Goal: Find specific page/section: Find specific page/section

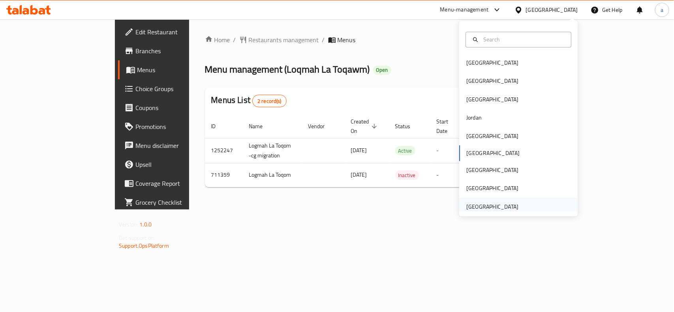
click at [472, 202] on div "[GEOGRAPHIC_DATA]" at bounding box center [492, 206] width 52 height 9
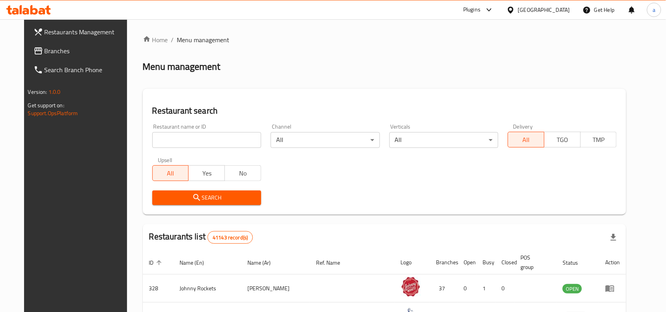
click at [47, 54] on span "Branches" at bounding box center [87, 50] width 84 height 9
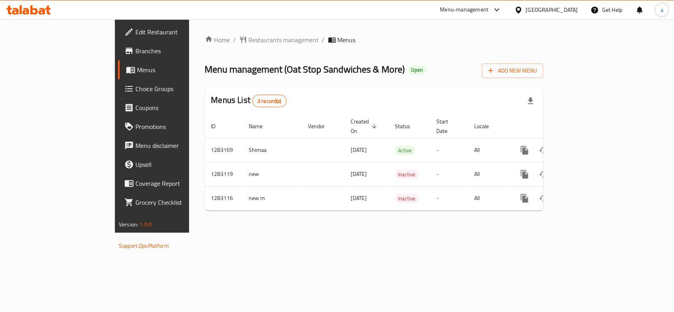
click at [222, 46] on div "Home / Restaurants management / Menus Menu management ( Oat Stop Sandwiches & M…" at bounding box center [374, 126] width 338 height 182
click at [249, 39] on span "Restaurants management" at bounding box center [284, 39] width 70 height 9
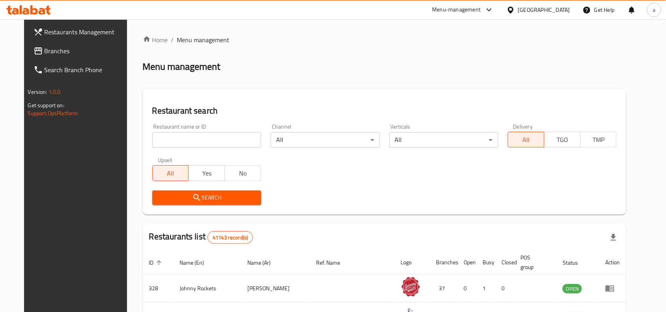
click at [191, 136] on input "search" at bounding box center [206, 140] width 109 height 16
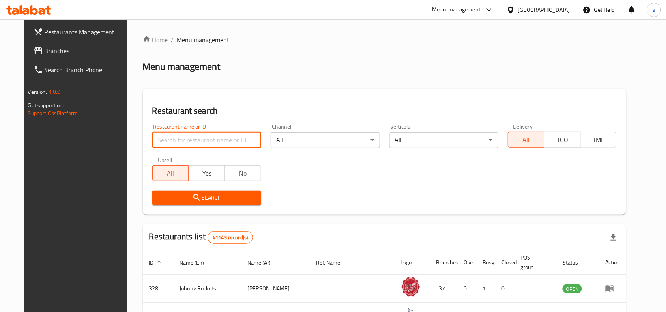
paste input "695098"
type input "695098"
click button "Search" at bounding box center [206, 198] width 109 height 15
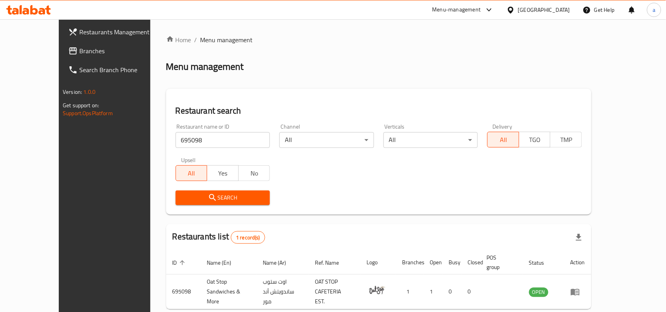
click at [526, 7] on div "[GEOGRAPHIC_DATA]" at bounding box center [544, 10] width 52 height 9
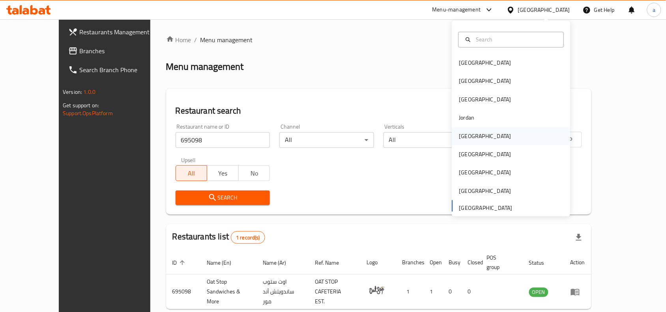
click at [475, 135] on div "Kuwait" at bounding box center [511, 136] width 118 height 18
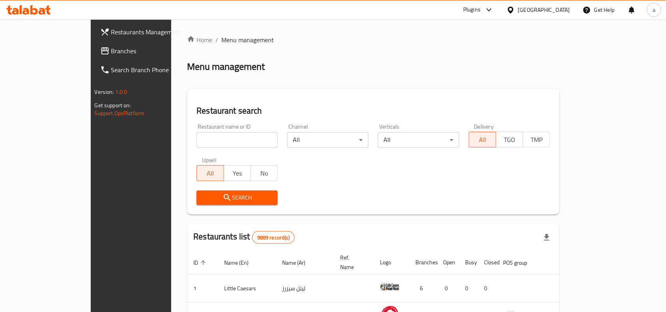
drag, startPoint x: 39, startPoint y: 50, endPoint x: 9, endPoint y: 70, distance: 36.4
click at [111, 50] on span "Branches" at bounding box center [153, 50] width 84 height 9
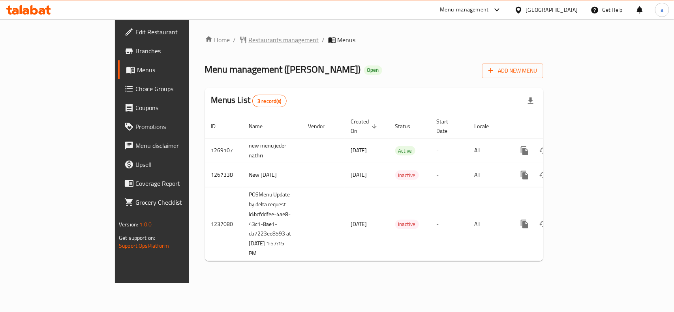
click at [249, 37] on span "Restaurants management" at bounding box center [284, 39] width 70 height 9
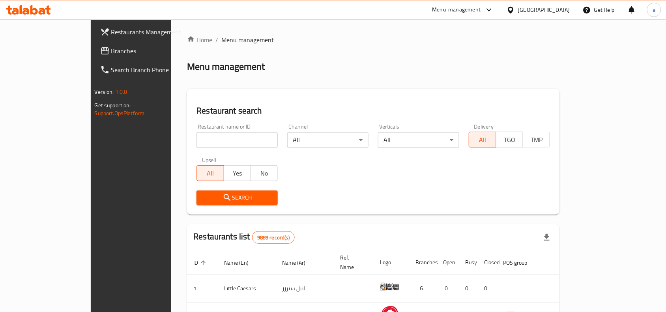
click at [196, 138] on input "search" at bounding box center [236, 140] width 81 height 16
paste input "27452"
type input "27452"
click button "Search" at bounding box center [236, 198] width 81 height 15
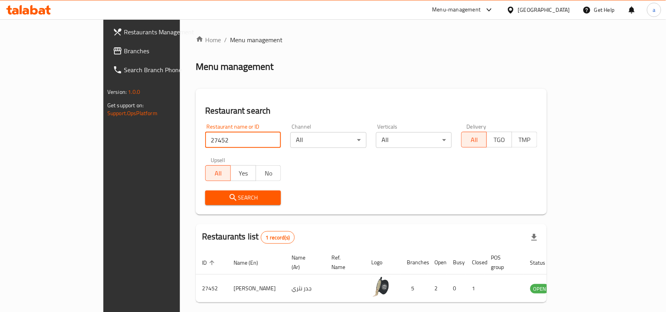
click at [124, 52] on span "Branches" at bounding box center [166, 50] width 84 height 9
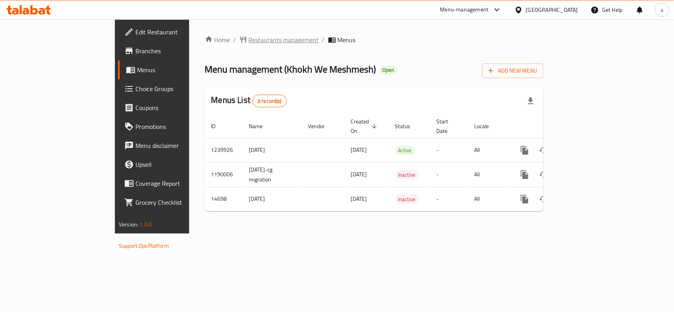
click at [249, 42] on span "Restaurants management" at bounding box center [284, 39] width 70 height 9
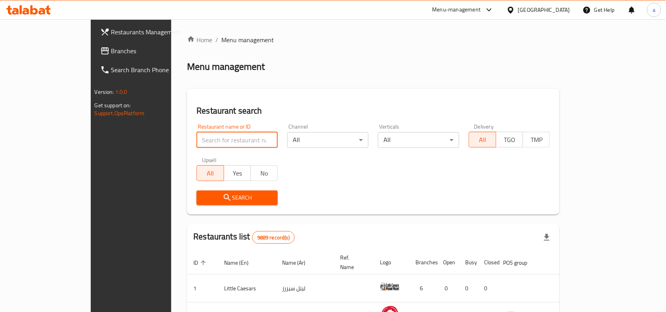
click at [202, 137] on input "search" at bounding box center [236, 140] width 81 height 16
paste input "5466"
type input "5466"
click button "Search" at bounding box center [236, 198] width 81 height 15
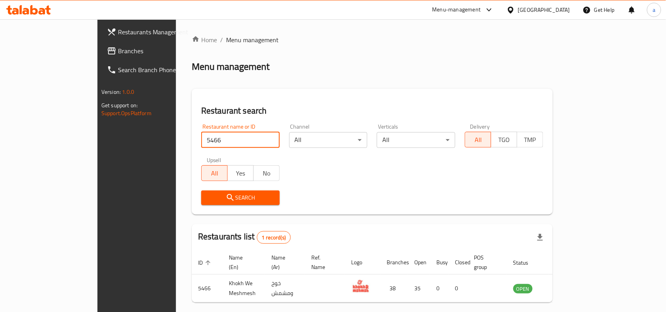
click at [561, 7] on div "[GEOGRAPHIC_DATA]" at bounding box center [544, 10] width 52 height 9
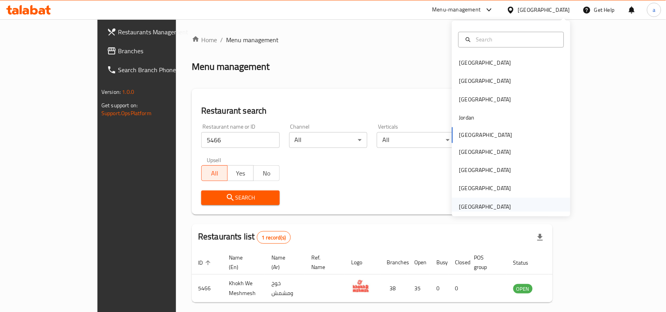
click at [492, 205] on div "[GEOGRAPHIC_DATA]" at bounding box center [485, 206] width 52 height 9
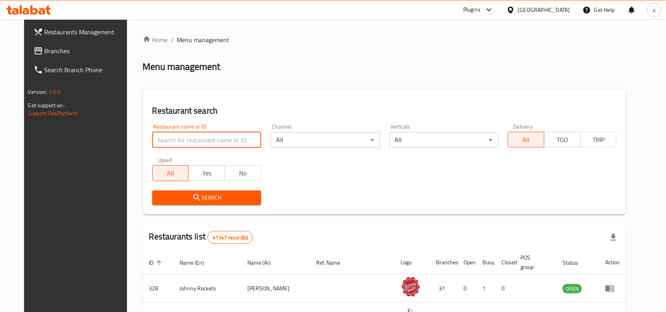
click at [217, 146] on input "search" at bounding box center [206, 140] width 109 height 16
click at [84, 45] on link "Branches" at bounding box center [81, 50] width 108 height 19
